Goal: Information Seeking & Learning: Learn about a topic

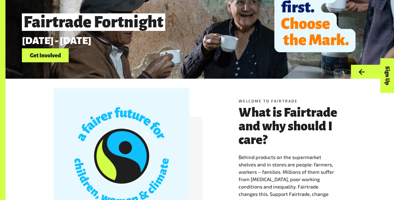
scroll to position [125, 0]
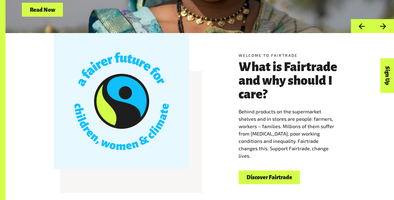
click at [266, 178] on link "Discover Fairtrade" at bounding box center [269, 178] width 61 height 14
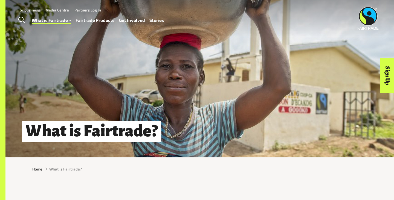
click at [96, 21] on link "Fairtrade Products" at bounding box center [95, 20] width 39 height 8
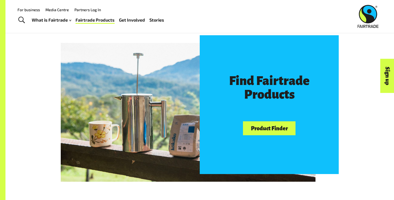
scroll to position [308, 0]
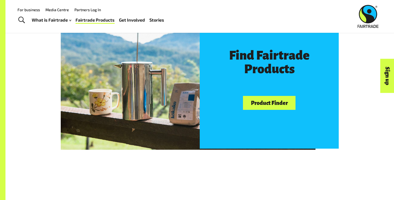
click at [259, 108] on link "Product Finder" at bounding box center [269, 103] width 53 height 14
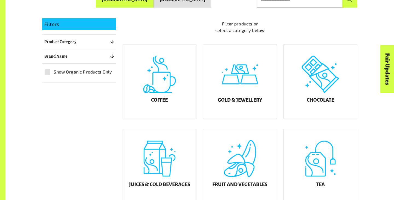
scroll to position [137, 0]
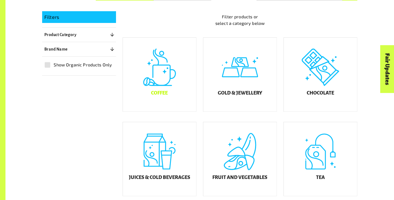
click at [169, 106] on div "Coffee" at bounding box center [159, 75] width 73 height 74
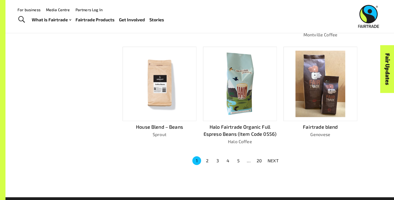
scroll to position [335, 0]
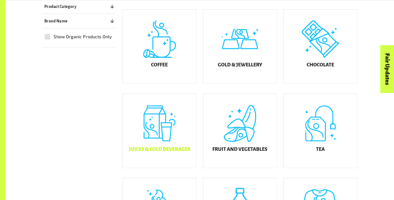
scroll to position [170, 0]
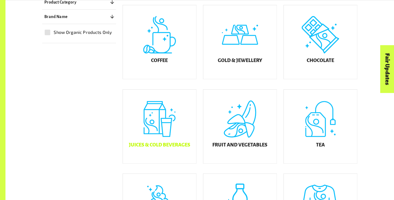
click at [183, 128] on div "Juices & Cold Beverages" at bounding box center [159, 127] width 73 height 74
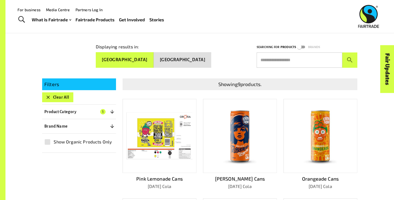
scroll to position [53, 0]
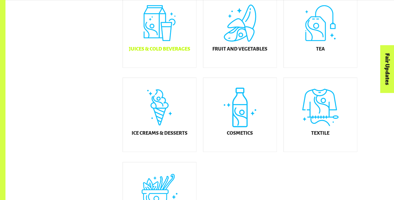
scroll to position [266, 0]
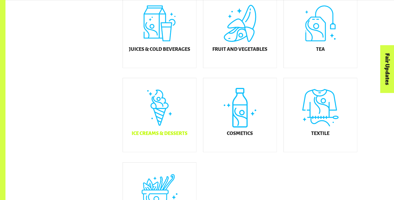
click at [162, 117] on div "Ice Creams & Desserts" at bounding box center [159, 115] width 73 height 74
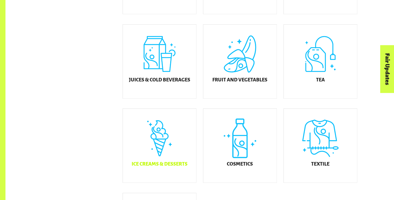
scroll to position [266, 0]
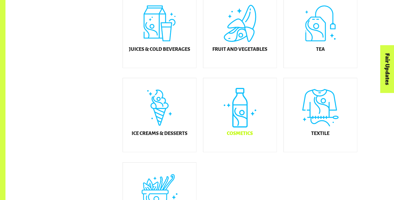
click at [250, 129] on div "Cosmetics" at bounding box center [239, 115] width 73 height 74
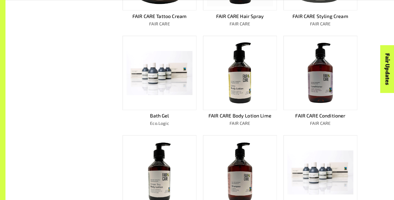
scroll to position [251, 0]
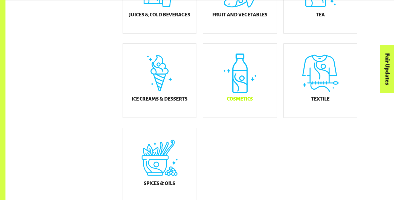
scroll to position [311, 0]
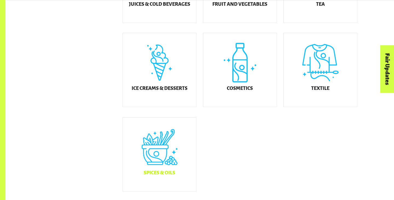
click at [152, 137] on div "Spices & Oils" at bounding box center [159, 155] width 73 height 74
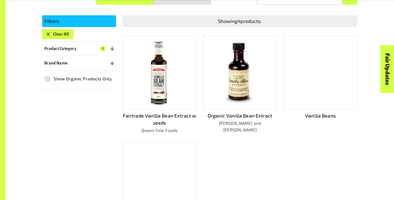
scroll to position [137, 0]
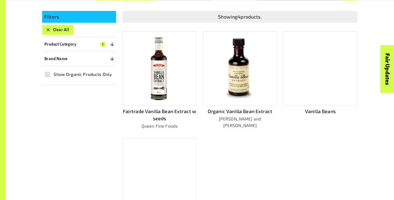
click at [120, 199] on div "ORGANIC COCONUT MILK FAIRTRADE" at bounding box center [156, 180] width 81 height 100
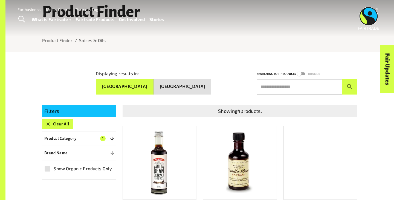
scroll to position [0, 0]
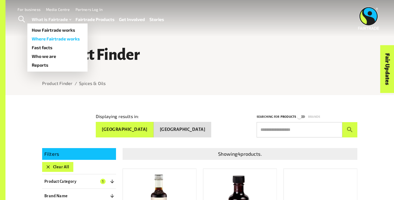
click at [57, 40] on link "Where Fairtrade works" at bounding box center [57, 39] width 60 height 9
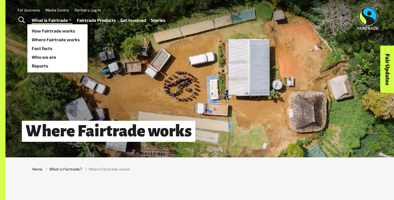
click at [53, 21] on link "What is Fairtrade" at bounding box center [52, 20] width 41 height 8
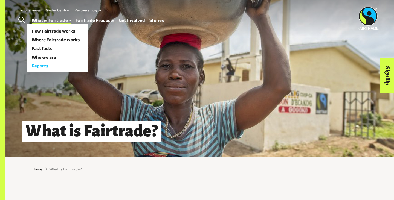
click at [43, 67] on link "Reports" at bounding box center [57, 66] width 60 height 9
